Goal: Task Accomplishment & Management: Manage account settings

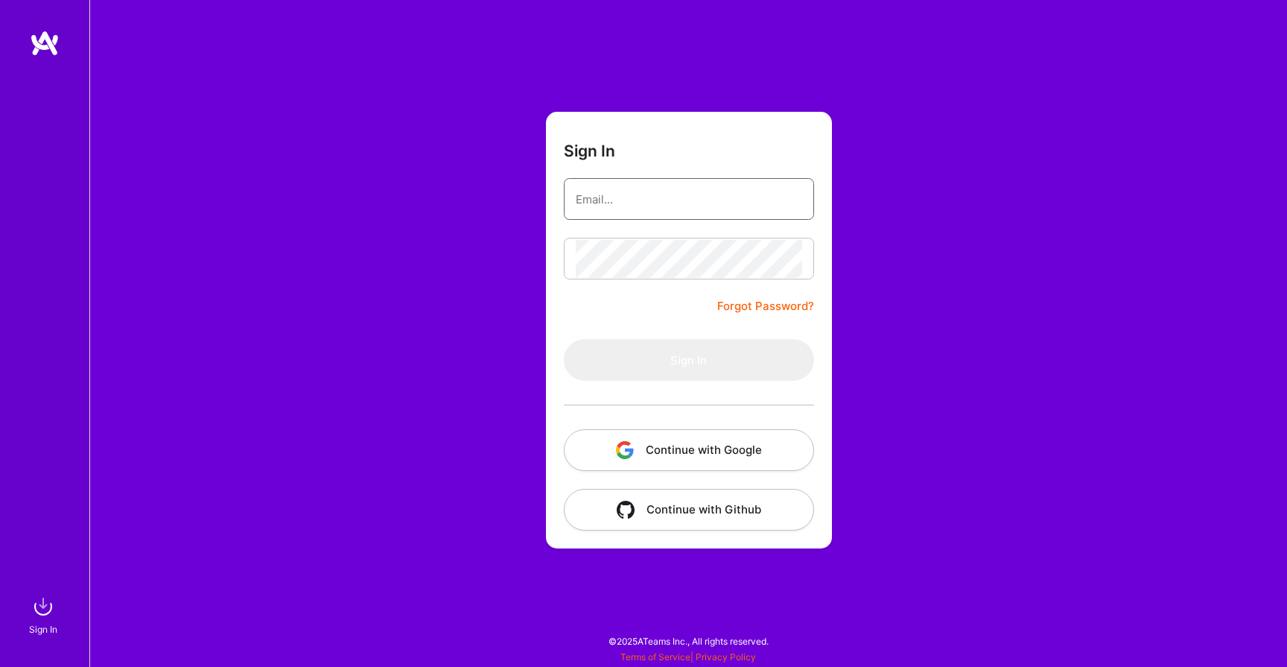
type input "[EMAIL_ADDRESS][DOMAIN_NAME]"
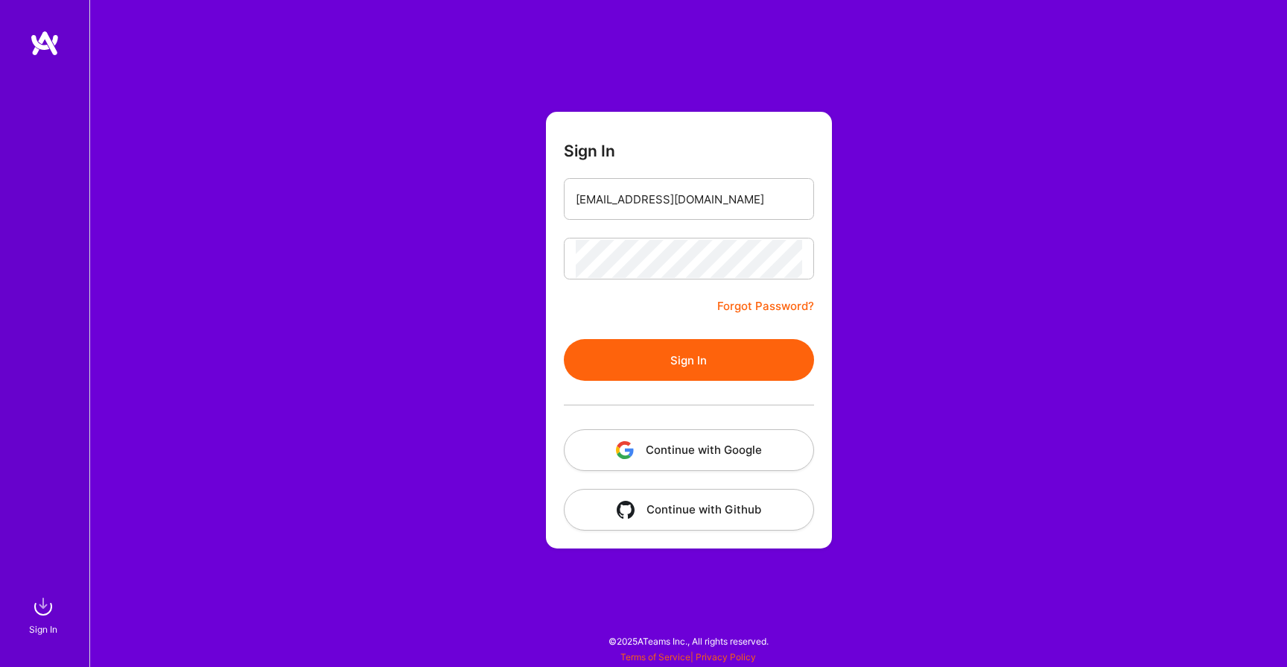
click at [624, 357] on button "Sign In" at bounding box center [689, 360] width 250 height 42
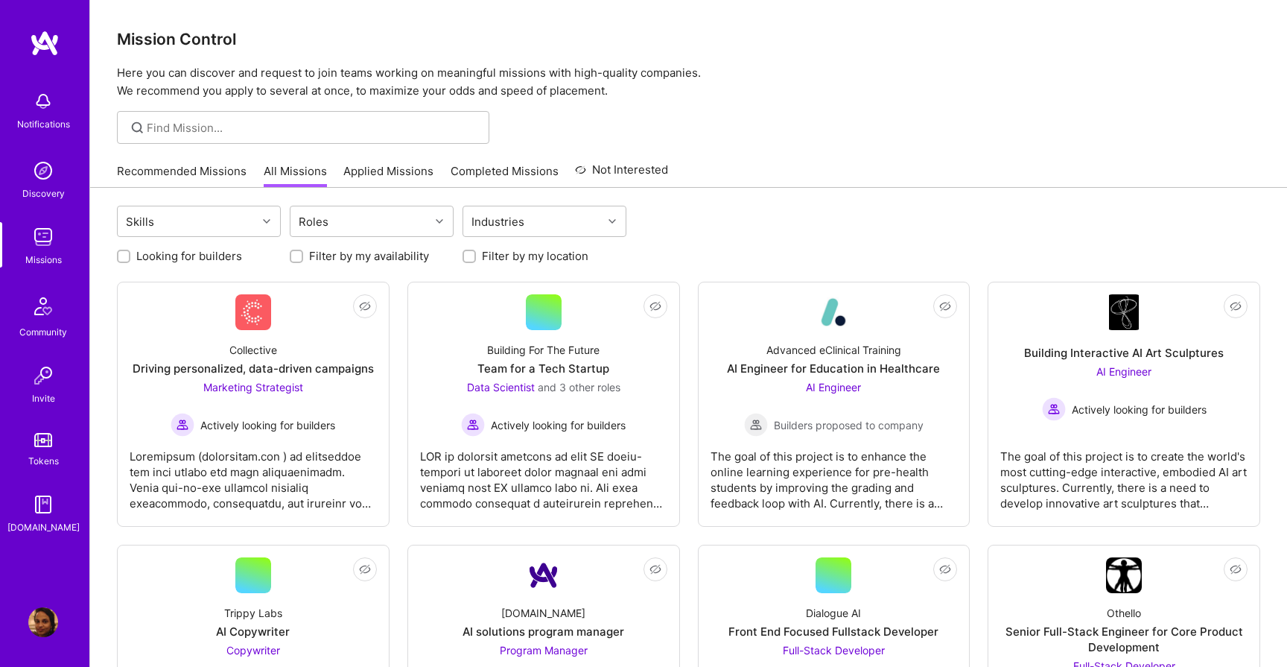
click at [39, 615] on img at bounding box center [43, 622] width 30 height 30
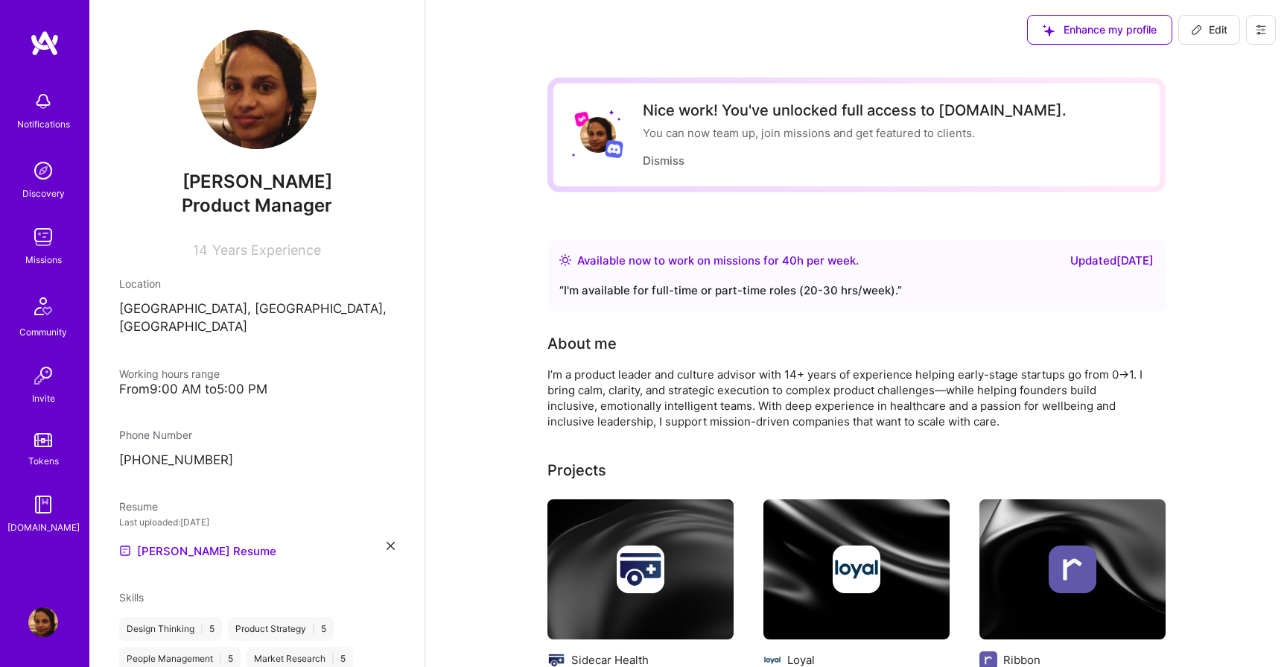
click at [1205, 28] on span "Edit" at bounding box center [1209, 29] width 37 height 15
select select "US"
select select "Right Now"
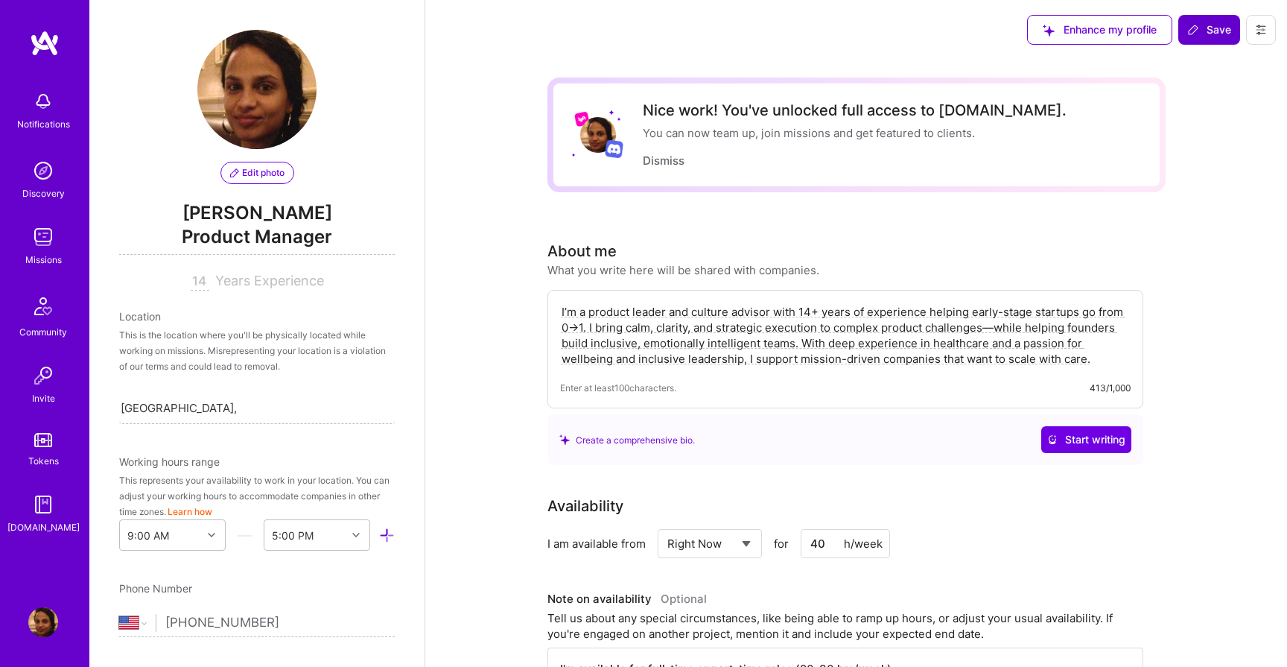
scroll to position [539, 0]
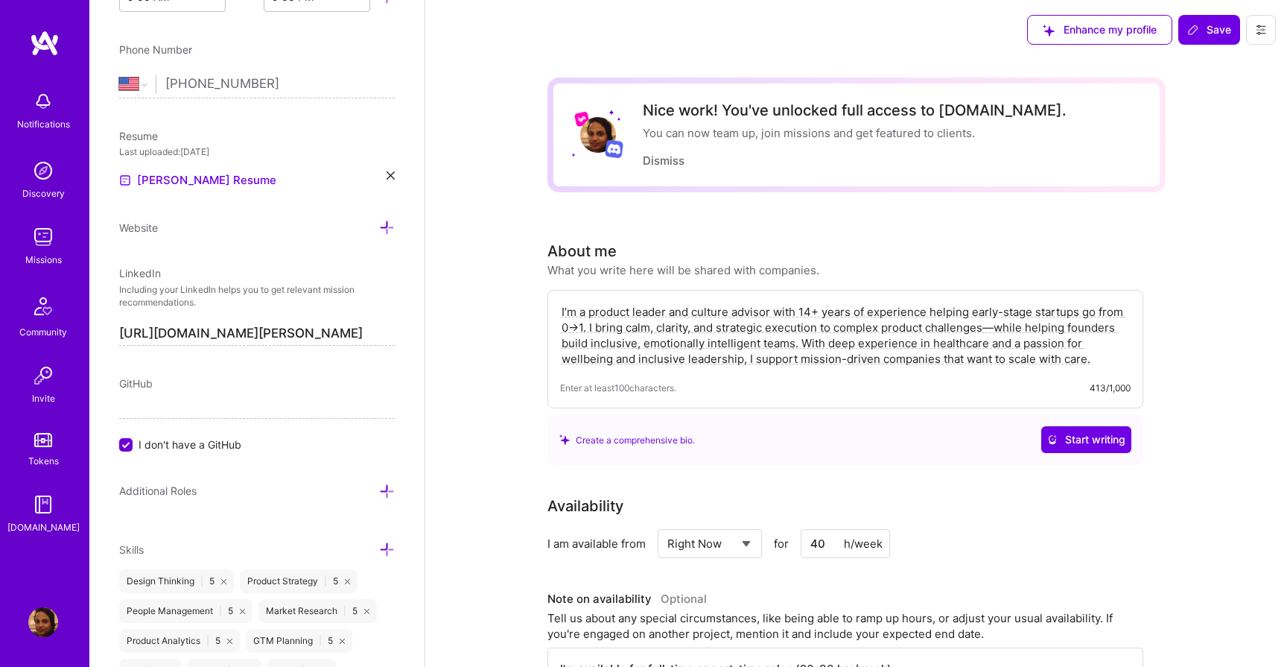
click at [822, 542] on input "40" at bounding box center [845, 543] width 89 height 29
type input "30"
click at [1109, 543] on div "I am available from Select... Right Now Future Date Not Available for 30 h/week" at bounding box center [846, 543] width 596 height 29
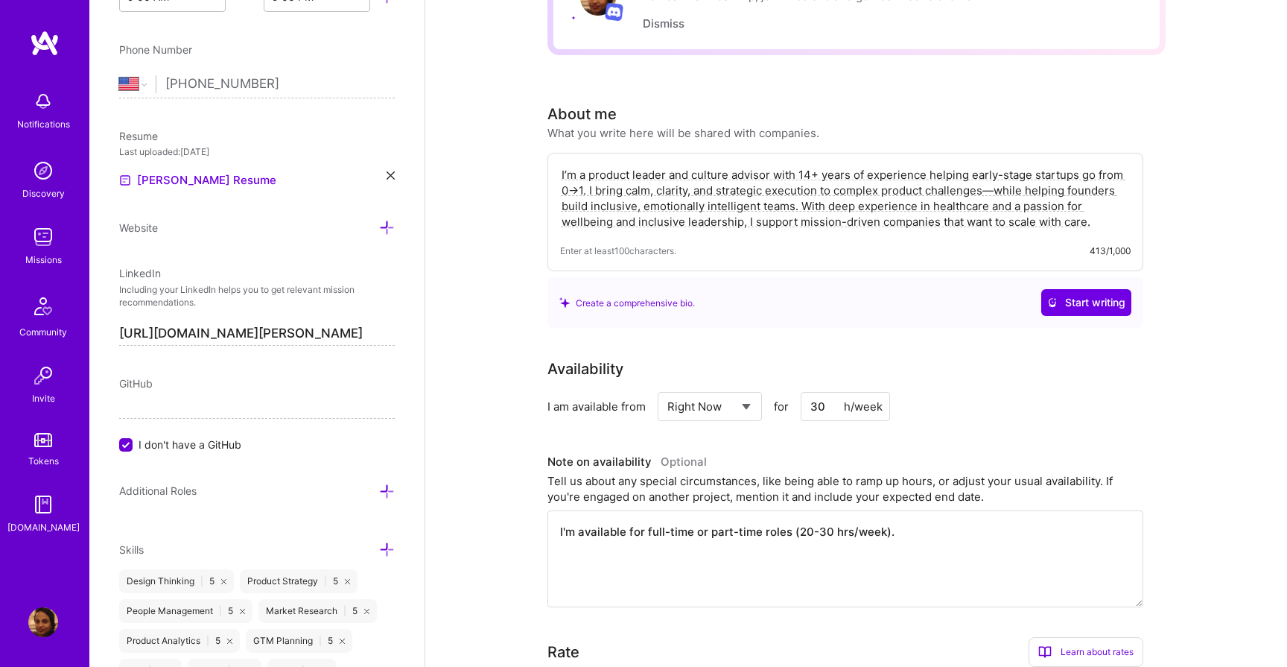
scroll to position [140, 0]
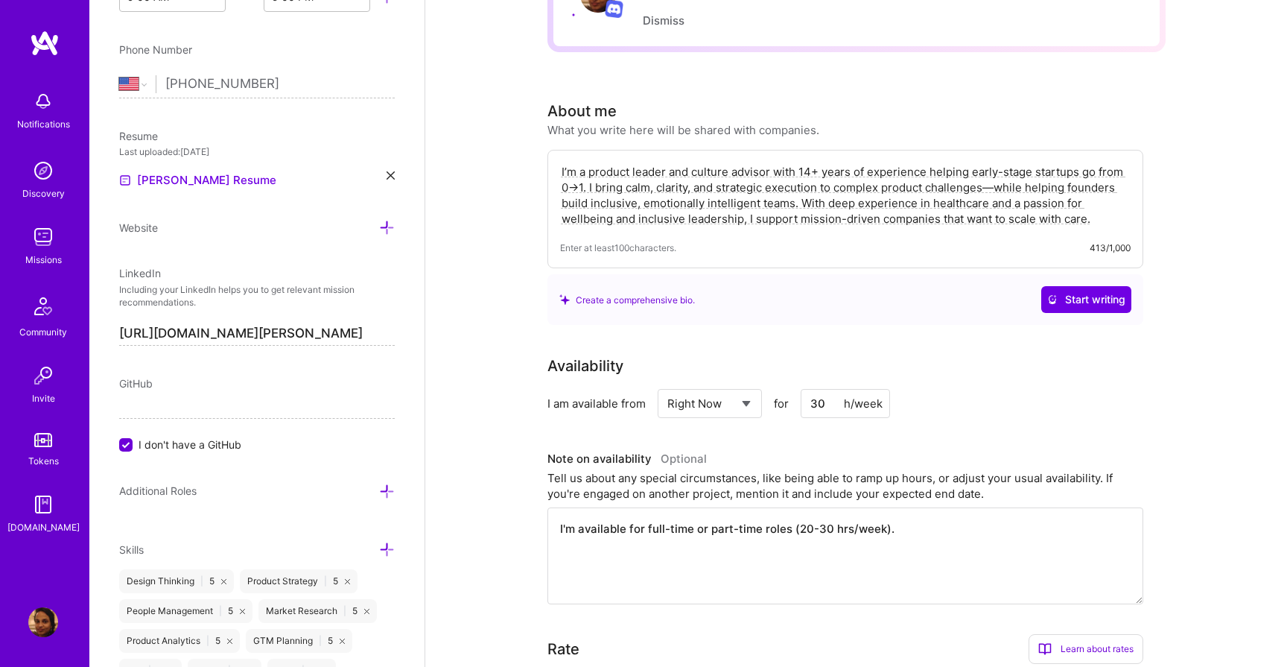
drag, startPoint x: 646, startPoint y: 529, endPoint x: 704, endPoint y: 522, distance: 58.5
click at [704, 522] on textarea "I'm available for full-time or part-time roles (20-30 hrs/week)." at bounding box center [846, 555] width 596 height 97
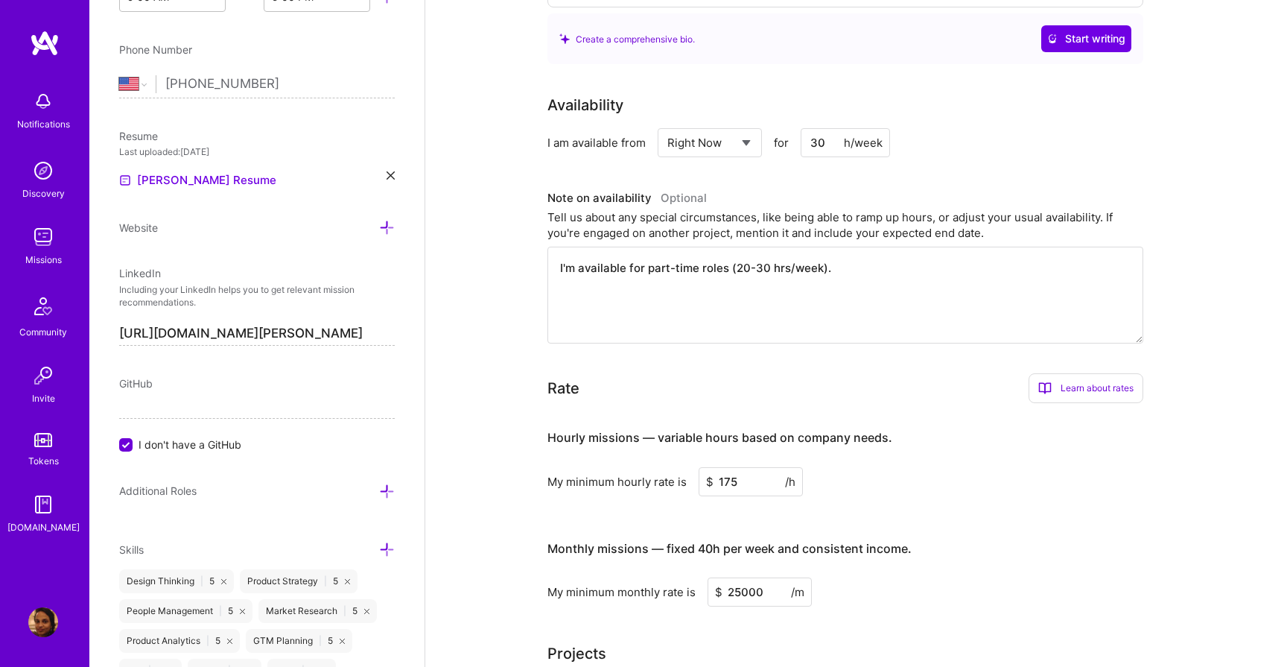
scroll to position [402, 0]
type textarea "I'm available for part-time roles (20-30 hrs/week)."
click at [728, 480] on input "175" at bounding box center [751, 480] width 104 height 29
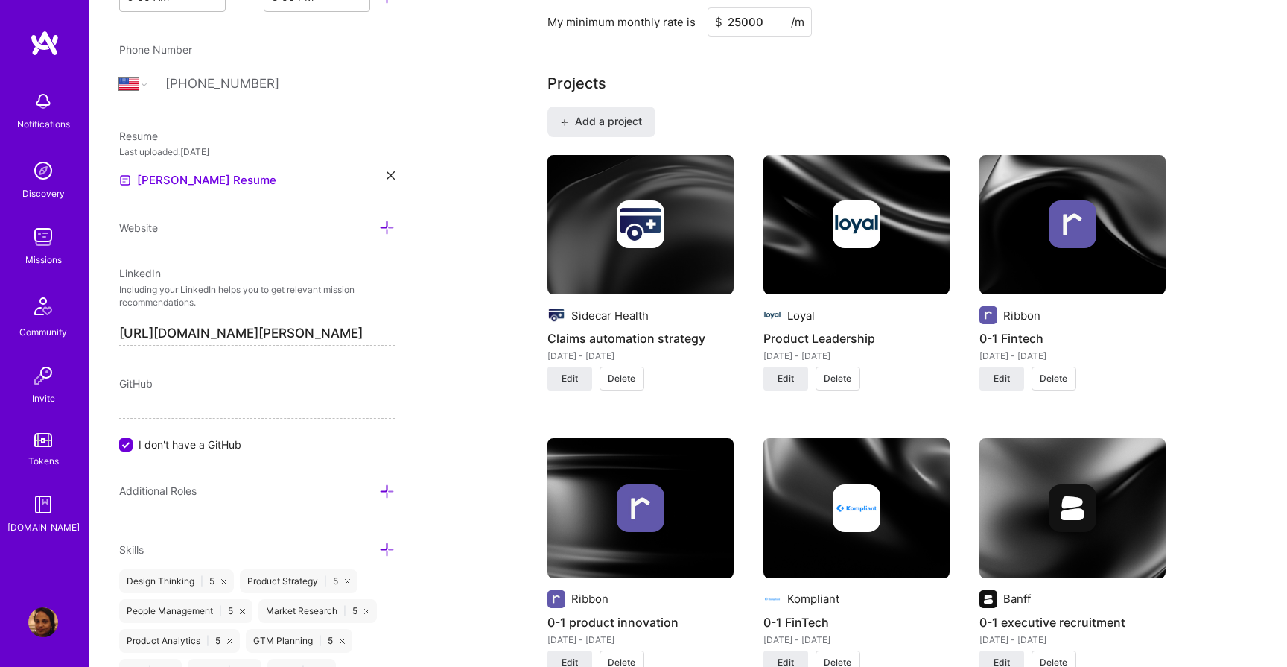
scroll to position [971, 0]
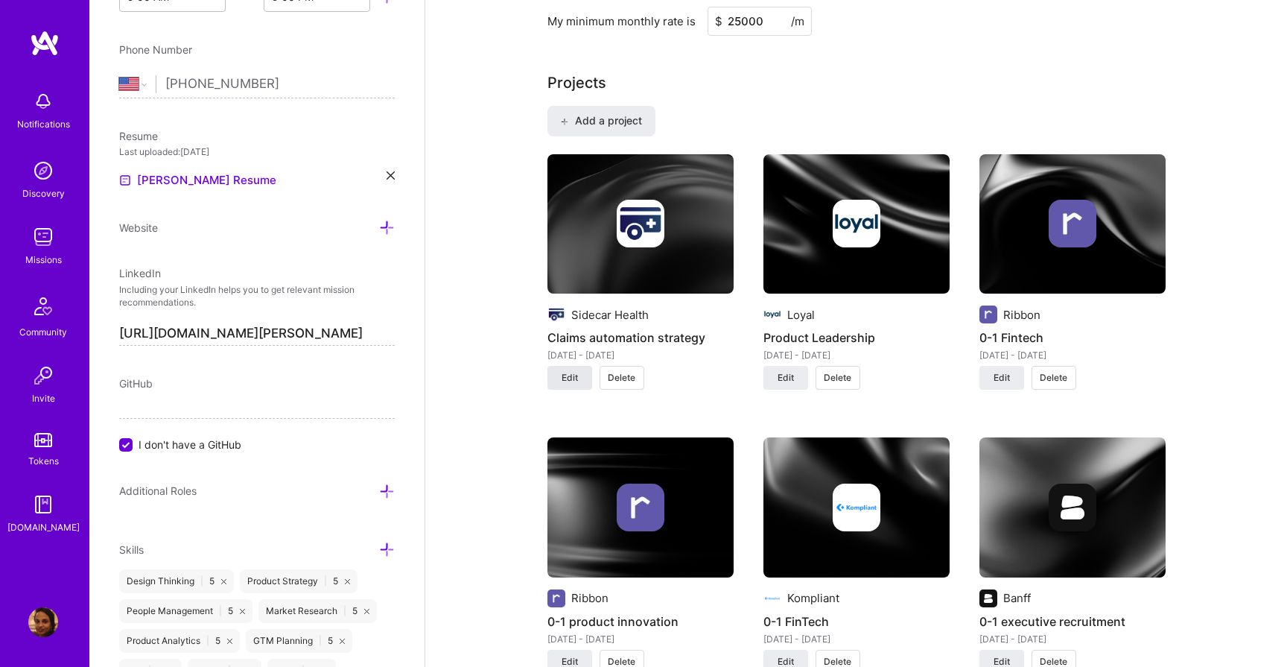
click at [568, 378] on span "Edit" at bounding box center [570, 377] width 16 height 13
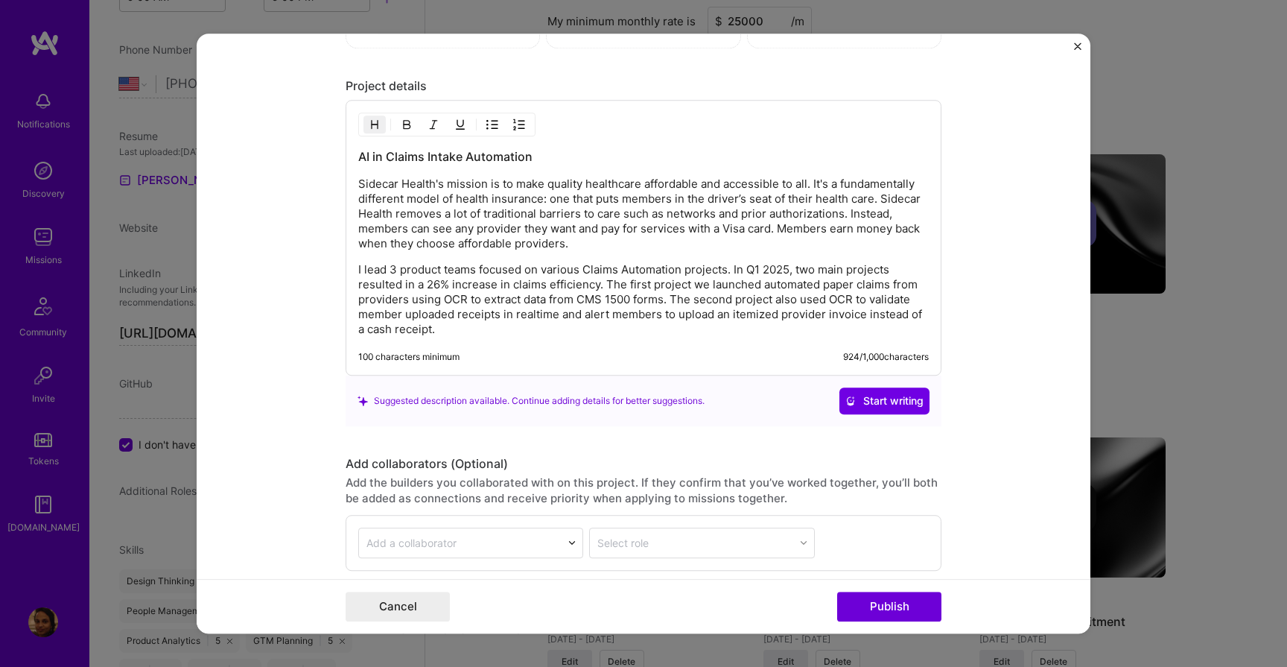
scroll to position [1402, 0]
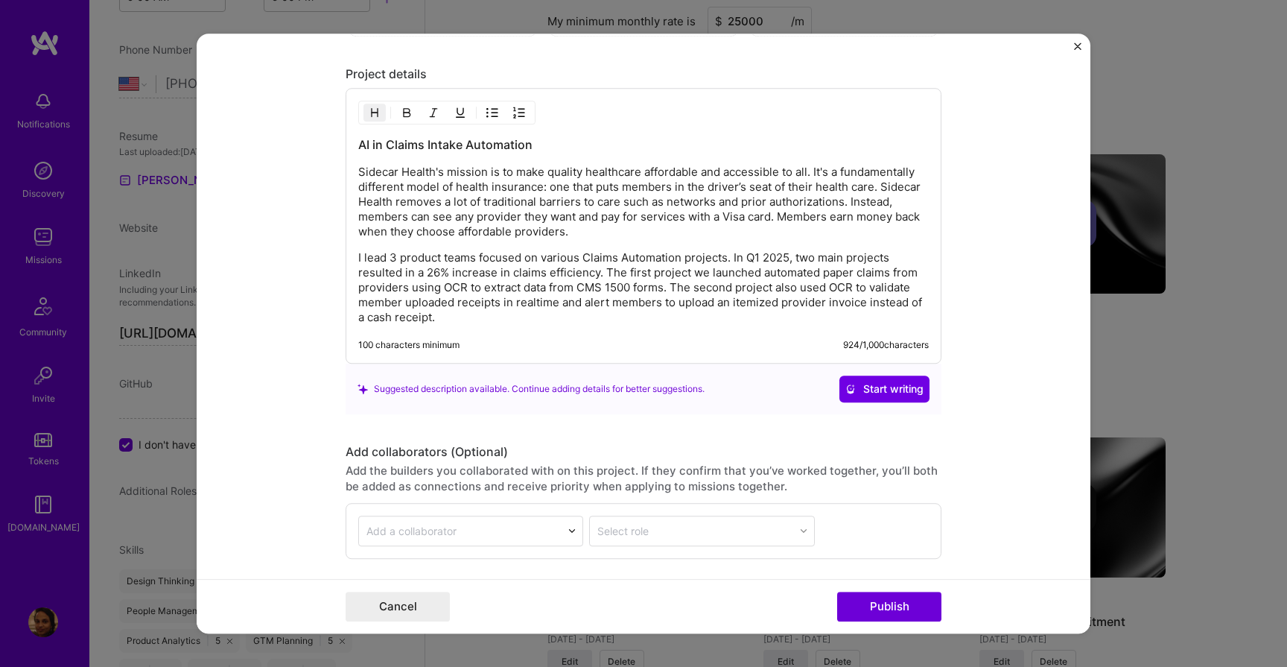
click at [1080, 45] on img "Close" at bounding box center [1077, 45] width 7 height 7
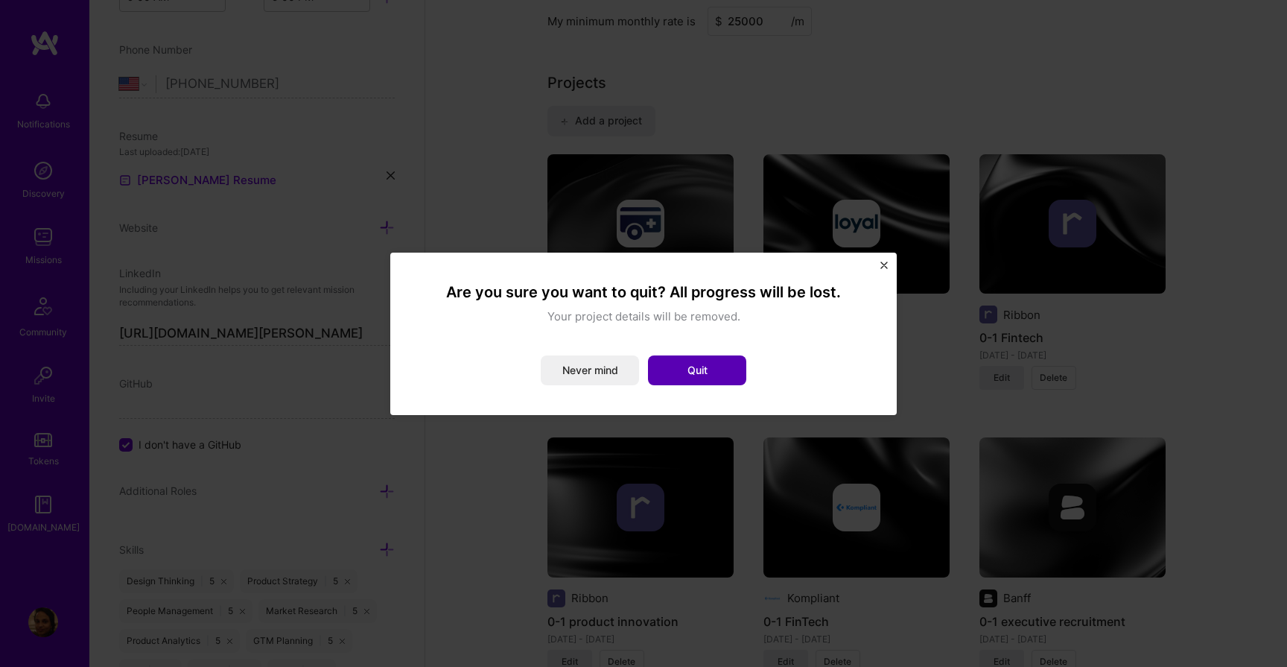
click at [697, 373] on button "Quit" at bounding box center [697, 370] width 98 height 30
